Goal: Book appointment/travel/reservation

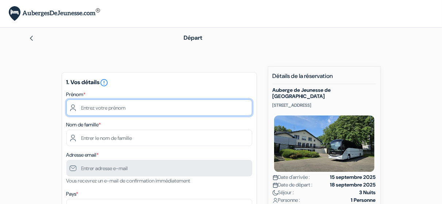
click at [160, 104] on input "text" at bounding box center [159, 108] width 186 height 16
type input "AYOUB"
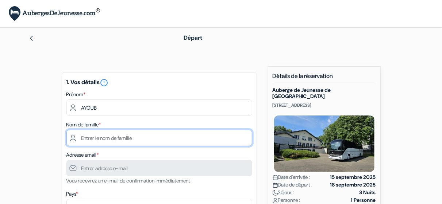
click at [147, 139] on input "text" at bounding box center [159, 138] width 186 height 16
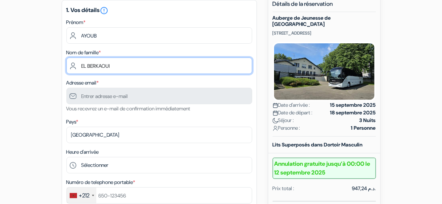
scroll to position [73, 0]
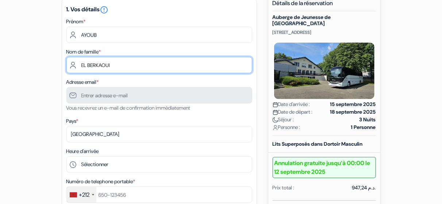
type input "EL BERKAOUI"
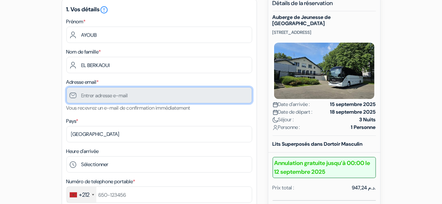
click at [121, 95] on input "text" at bounding box center [159, 95] width 186 height 16
